Goal: Task Accomplishment & Management: Complete application form

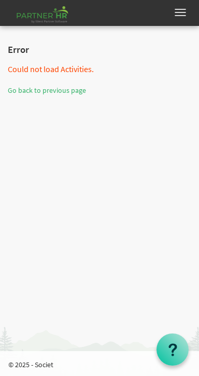
click at [183, 8] on button "button" at bounding box center [181, 12] width 22 height 17
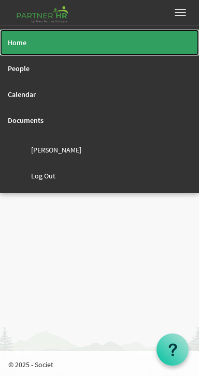
click at [31, 42] on link "Home" at bounding box center [99, 43] width 199 height 26
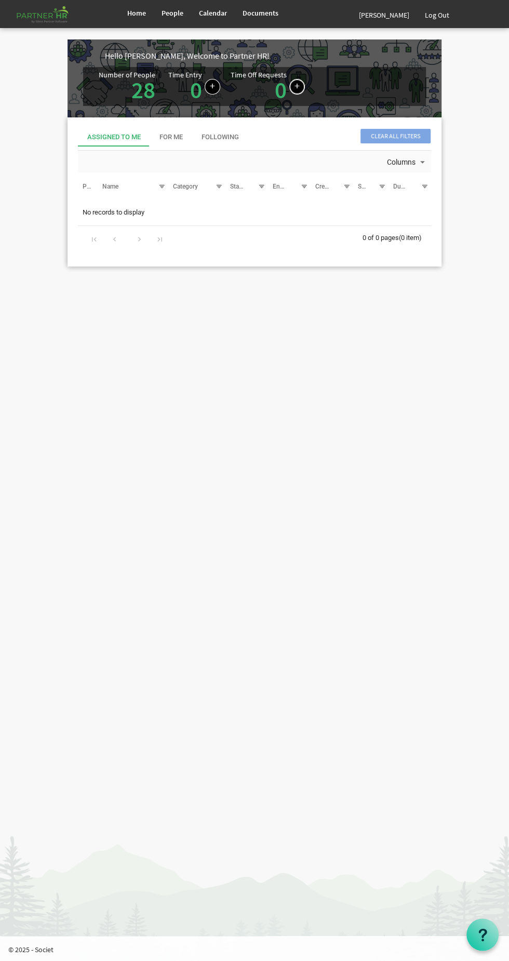
click at [296, 89] on link at bounding box center [297, 87] width 16 height 16
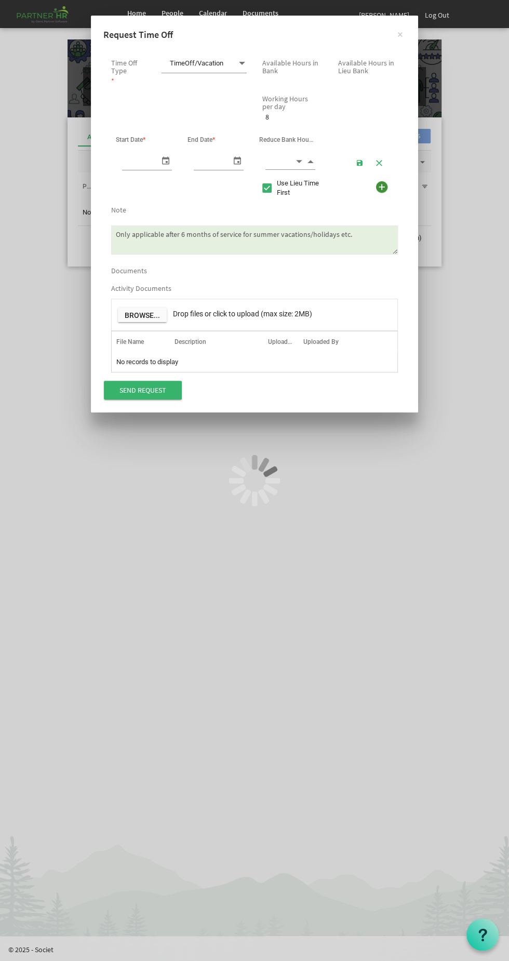
scroll to position [0, 11]
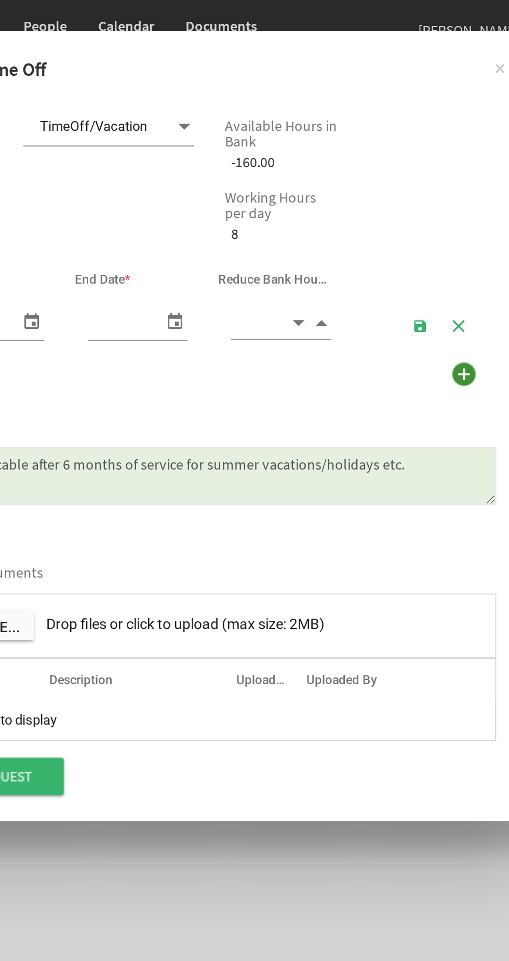
click at [242, 62] on span at bounding box center [241, 63] width 9 height 15
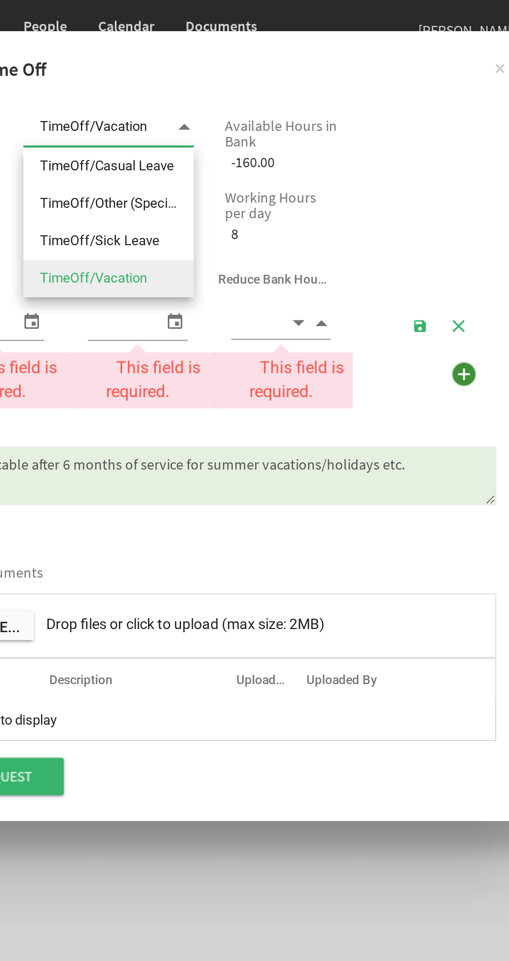
scroll to position [0, 0]
click at [224, 88] on li "TimeOff/Casual Leave" at bounding box center [203, 83] width 85 height 19
type input "TimeOff/Casual Leave"
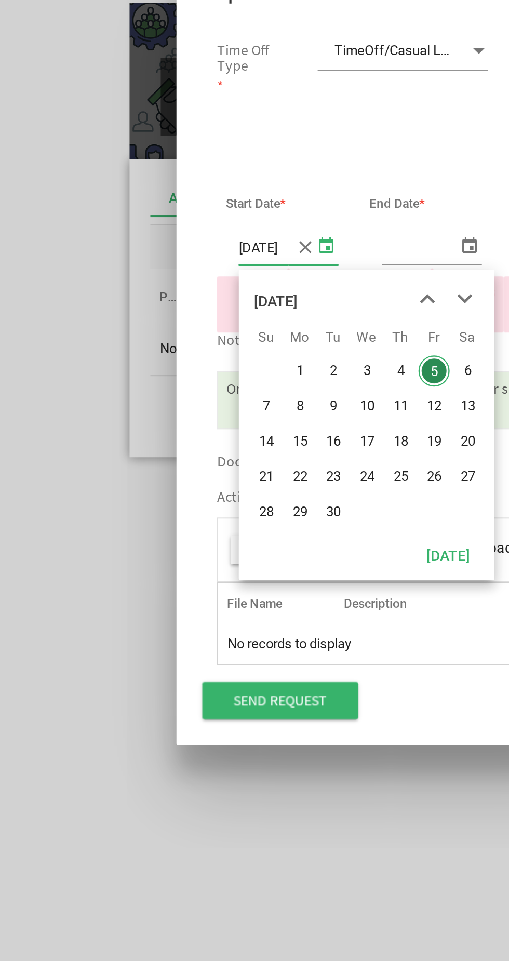
click at [181, 237] on span "10" at bounding box center [187, 241] width 16 height 16
type input "9/10/2025"
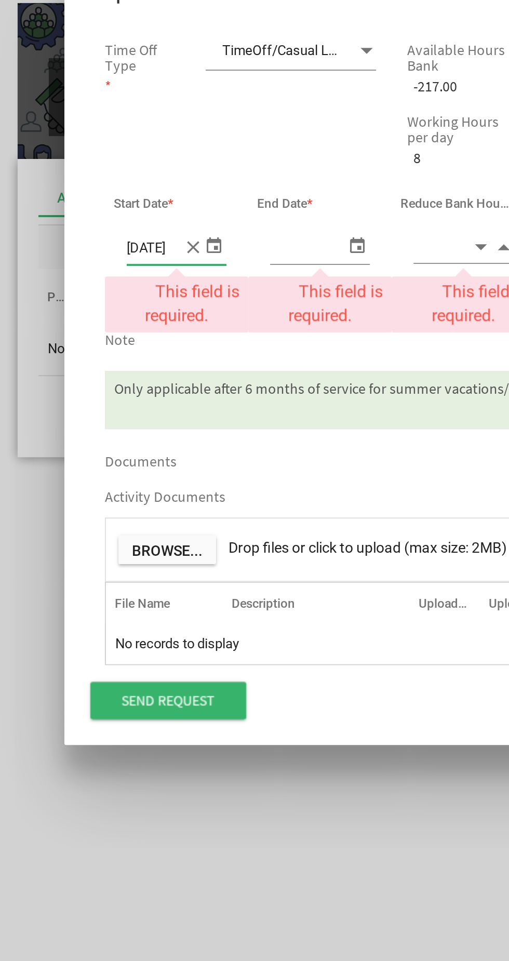
click at [238, 160] on span "select" at bounding box center [237, 160] width 12 height 15
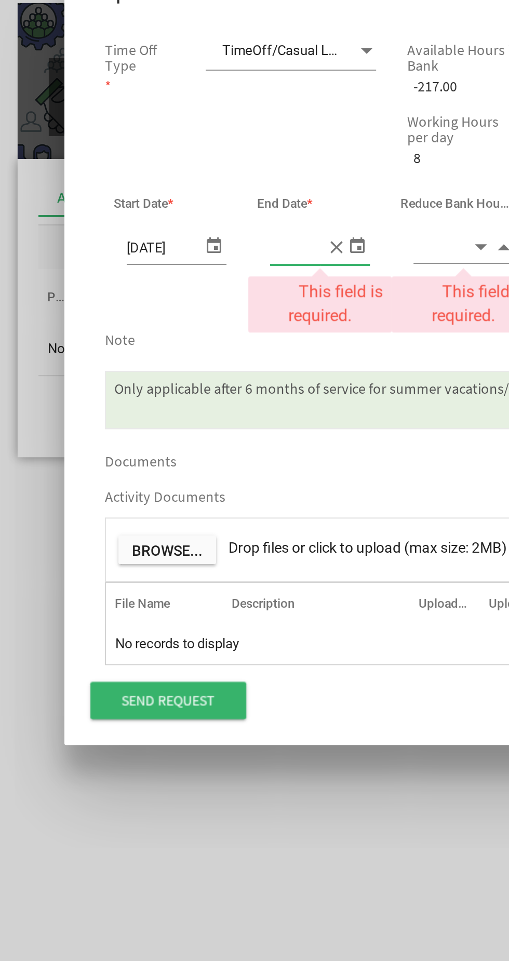
type input "9/10/2025"
click at [254, 241] on textarea "Only applicable after 6 months of service for summer vacations/holidays etc." at bounding box center [254, 237] width 287 height 29
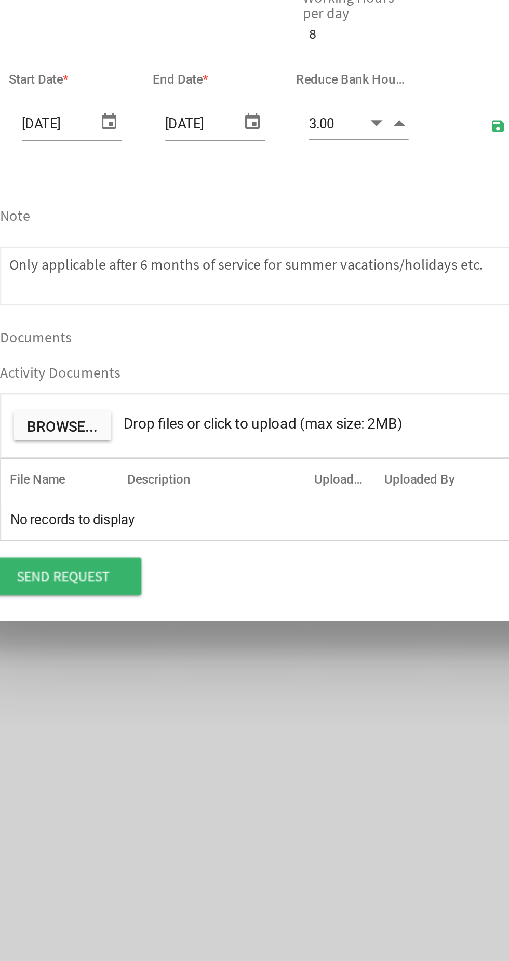
type input "4.00"
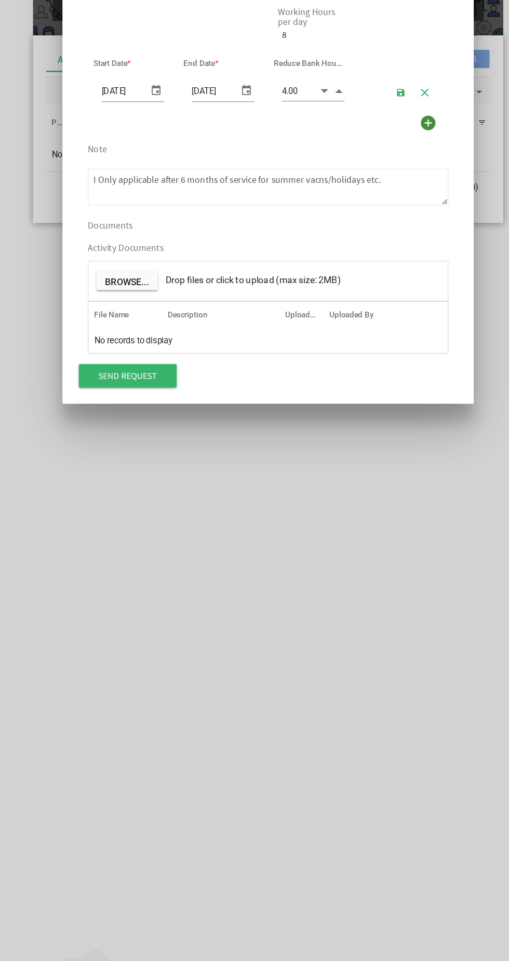
click at [357, 232] on textarea "Only applicable after 6 months of service for summer vacations/holidays etc." at bounding box center [254, 237] width 287 height 29
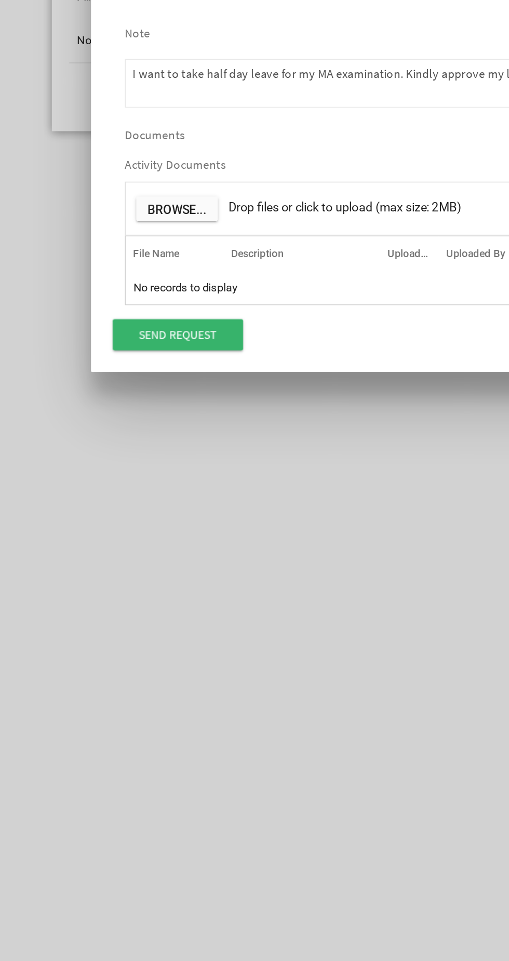
type textarea "I want to take half day leave for my MA examination. Kindly approve my leave."
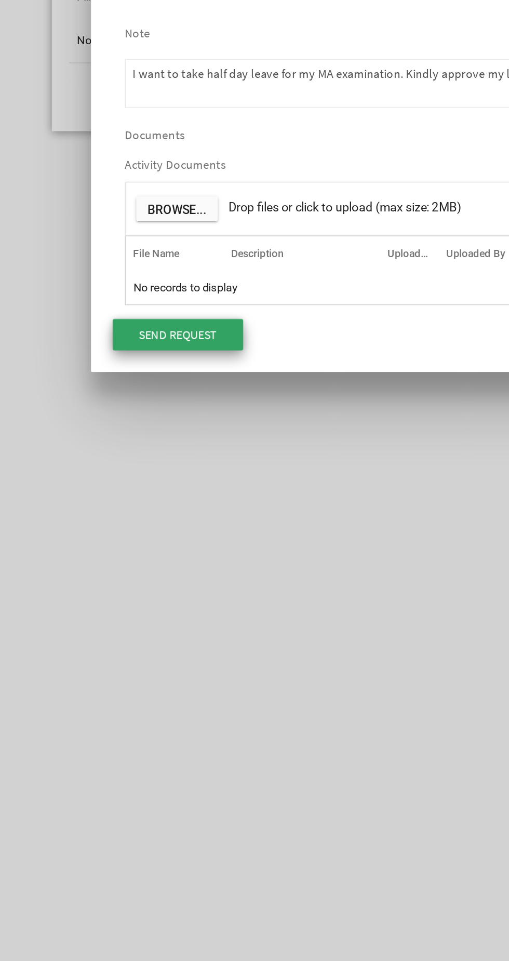
click at [167, 389] on input "Send Request" at bounding box center [143, 388] width 78 height 19
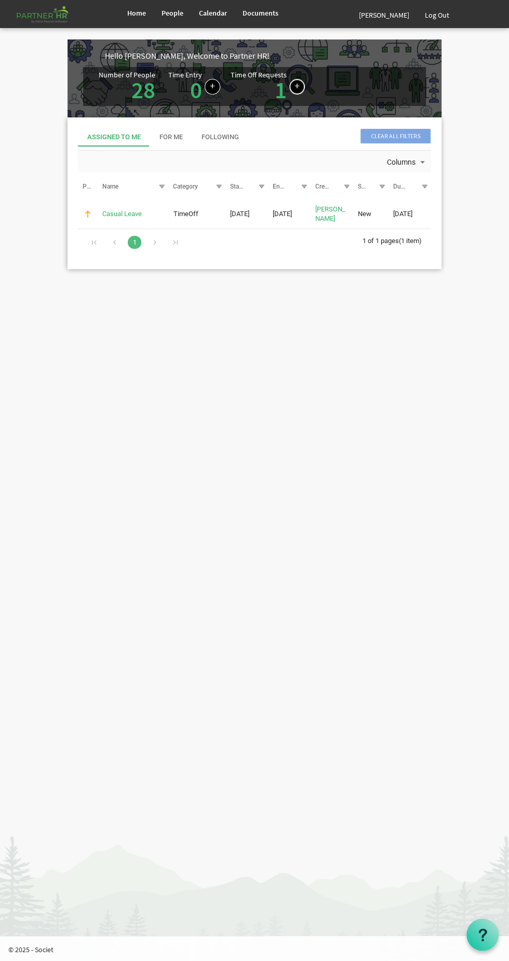
click at [298, 86] on link at bounding box center [297, 87] width 16 height 16
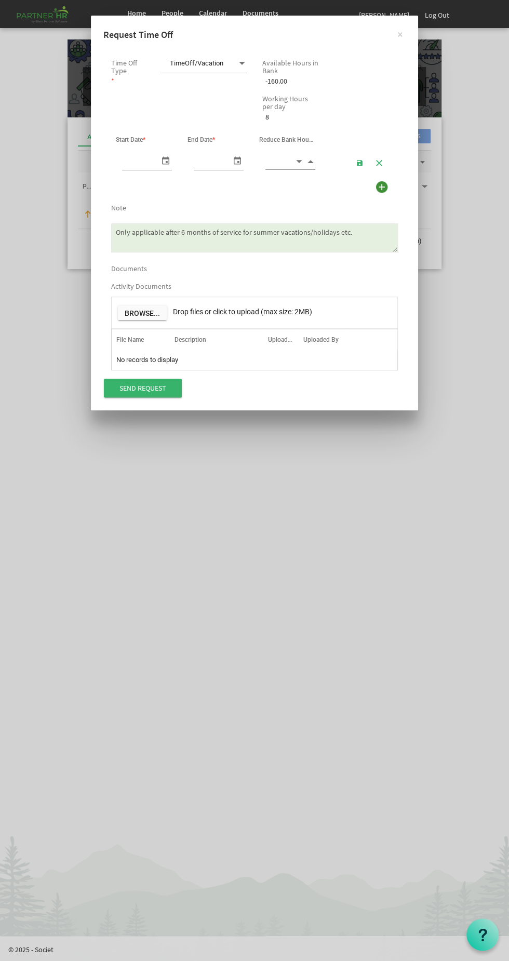
scroll to position [0, 11]
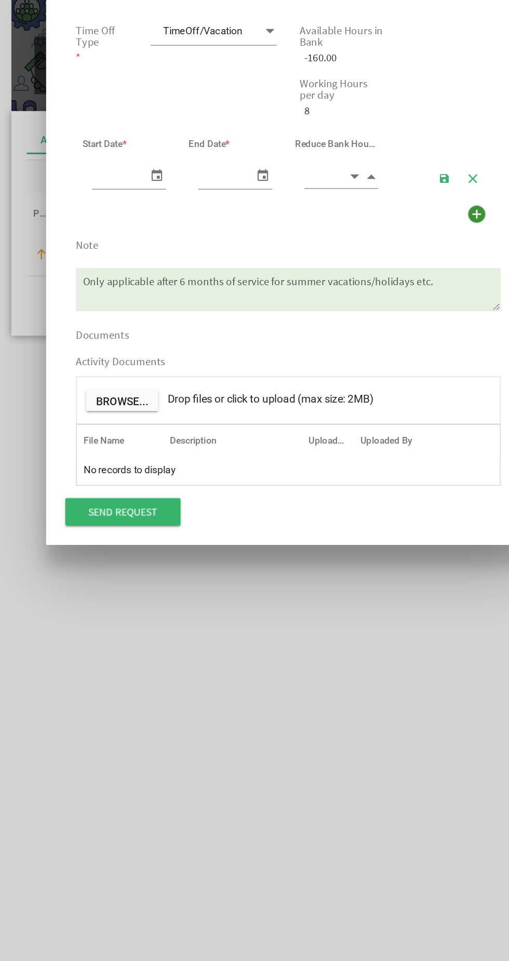
click at [241, 63] on span at bounding box center [241, 63] width 9 height 15
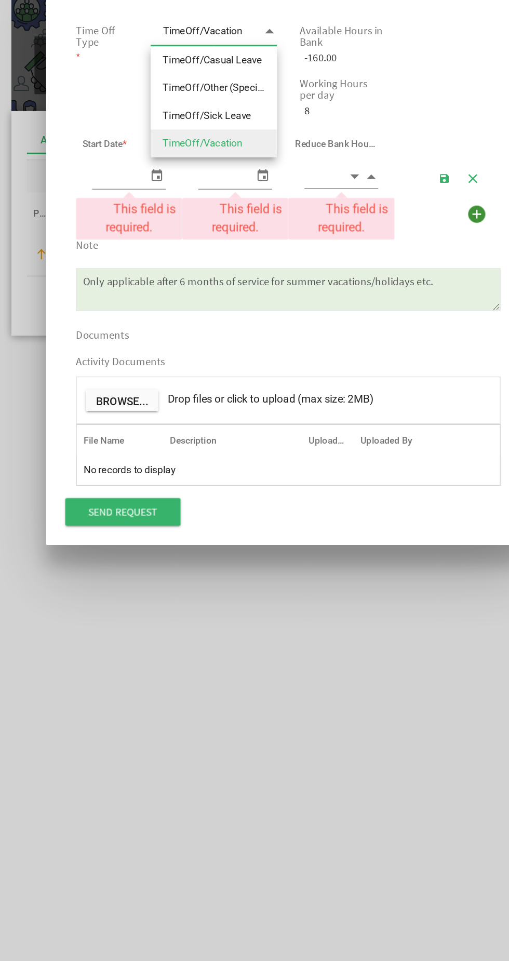
scroll to position [0, 0]
click at [232, 82] on li "TimeOff/Casual Leave" at bounding box center [203, 83] width 85 height 19
type input "TimeOff/Casual Leave"
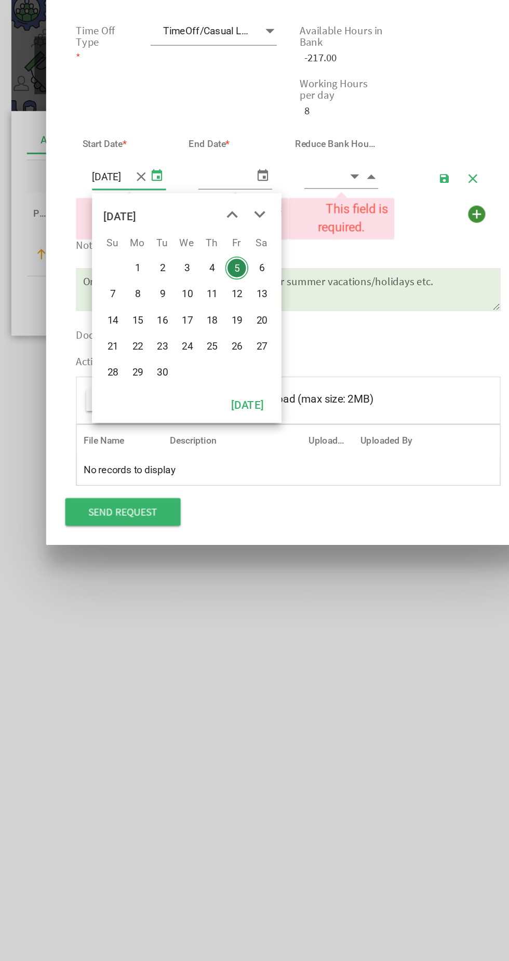
click at [219, 240] on span "12" at bounding box center [220, 241] width 16 height 16
type input "9/12/2025"
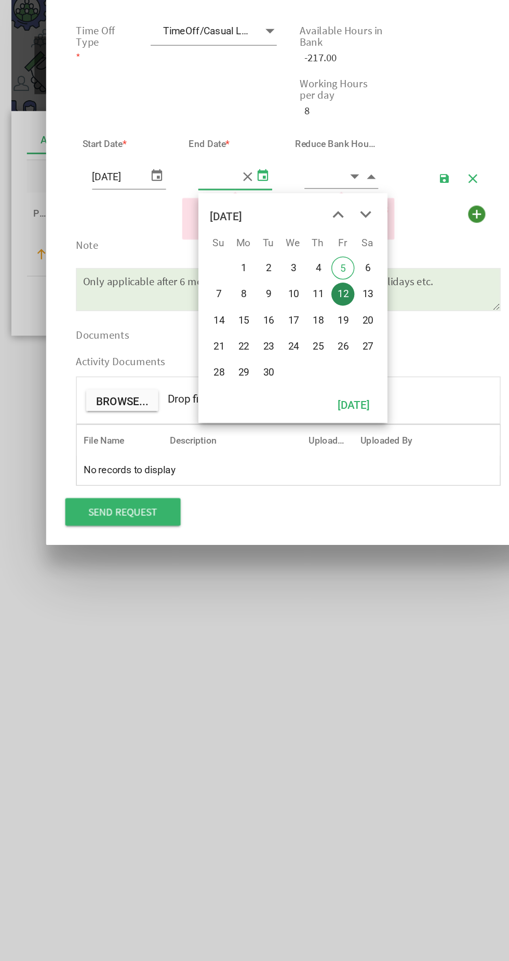
type input "9/12/2025"
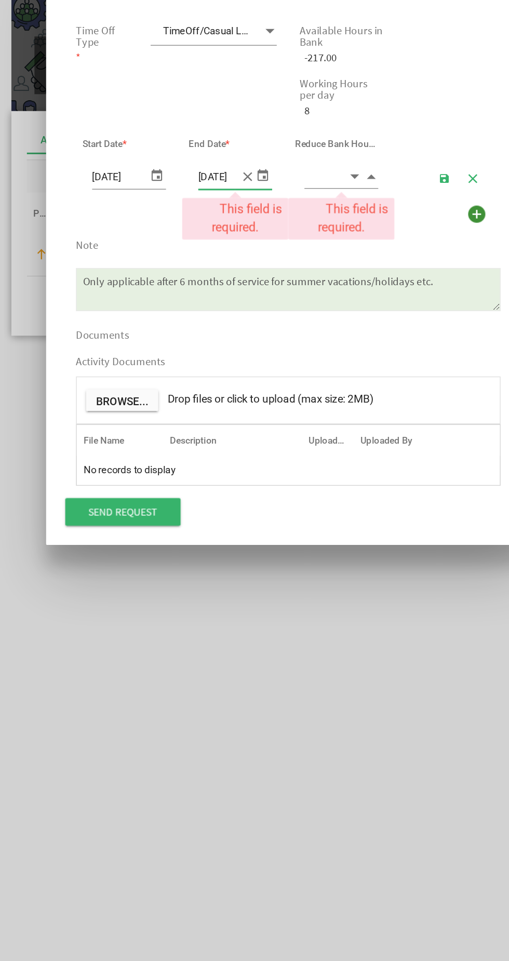
click at [289, 239] on textarea "Only applicable after 6 months of service for summer vacations/holidays etc." at bounding box center [254, 237] width 287 height 29
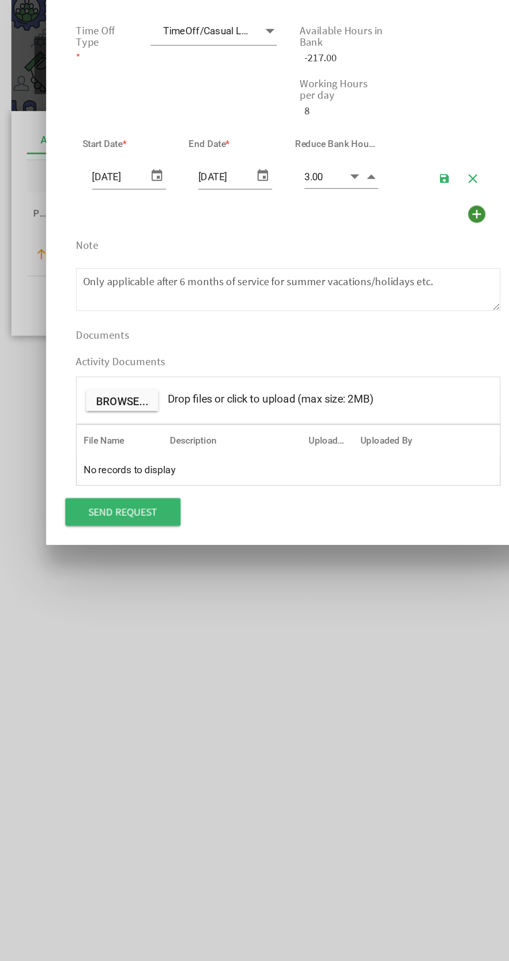
type input "4.00"
type textarea "O"
type textarea "I will go to appear my MA examination, so I want to take half day leave. Please…"
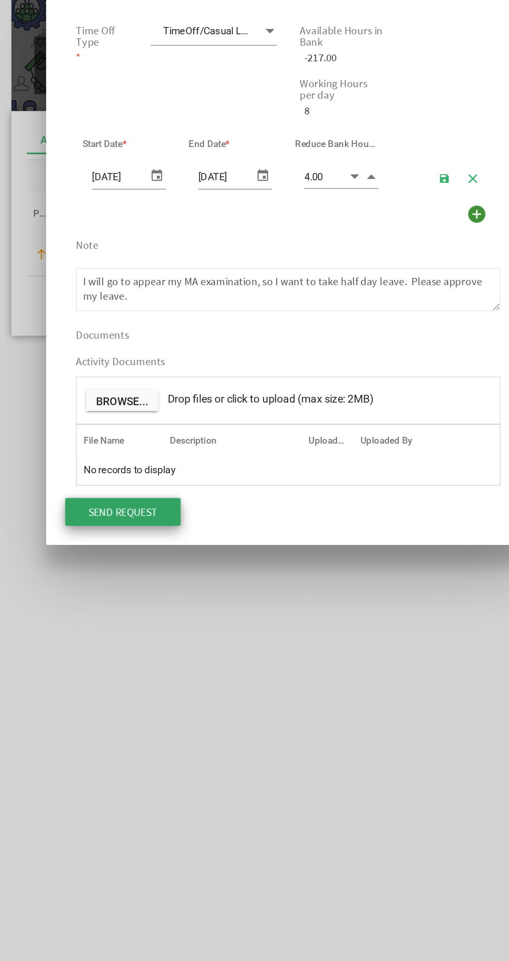
click at [153, 384] on input "Send Request" at bounding box center [143, 388] width 78 height 19
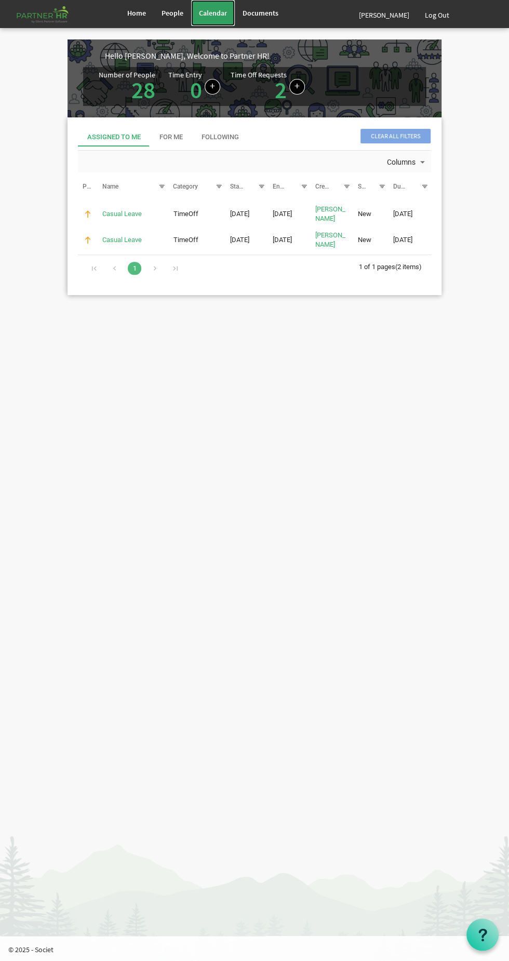
click at [200, 13] on span "Calendar" at bounding box center [213, 12] width 28 height 9
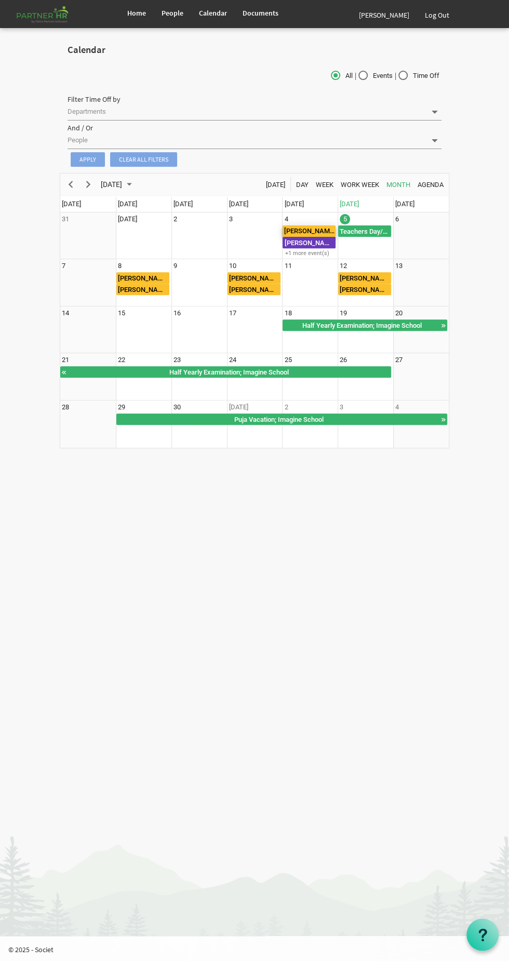
click at [302, 225] on div "[PERSON_NAME], Casual Leave" at bounding box center [308, 230] width 53 height 11
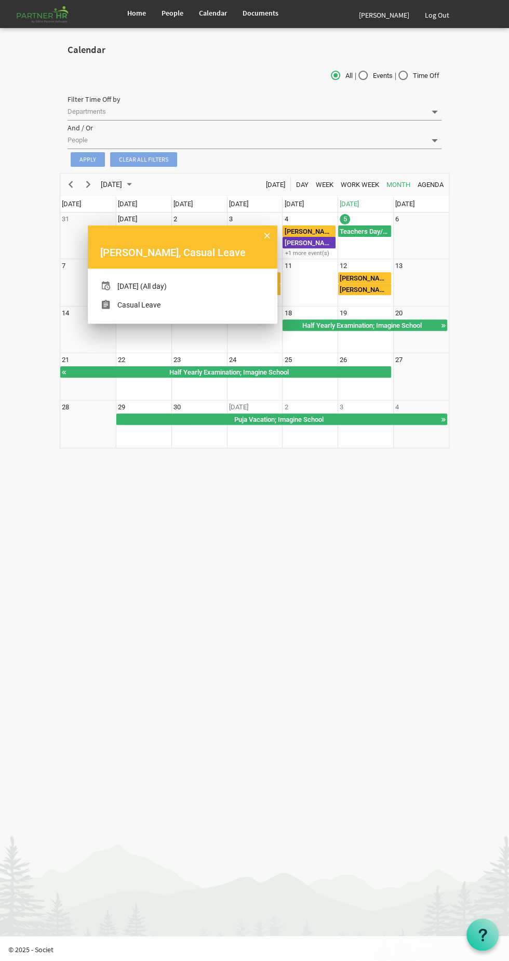
click at [283, 682] on html "Home People Calendar" at bounding box center [254, 480] width 509 height 961
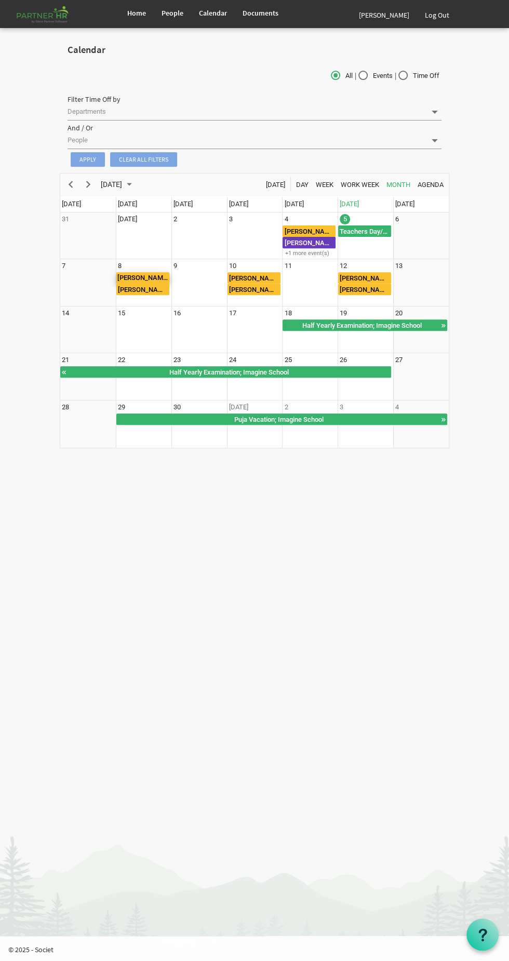
click at [131, 276] on div "[PERSON_NAME], Casual Leave" at bounding box center [142, 277] width 53 height 11
click at [266, 279] on div "[PERSON_NAME], Casual Leave" at bounding box center [253, 277] width 53 height 11
click at [404, 623] on html "Home People Calendar" at bounding box center [254, 480] width 509 height 961
